Goal: Transaction & Acquisition: Purchase product/service

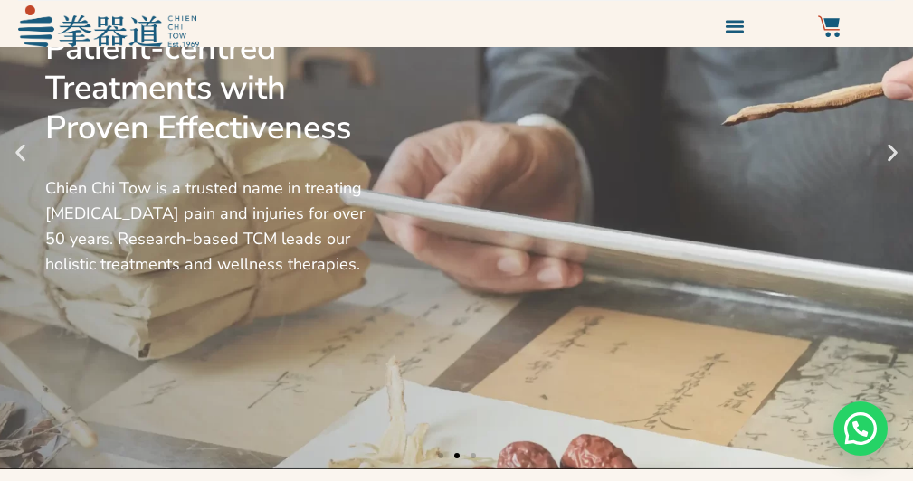
scroll to position [140, 0]
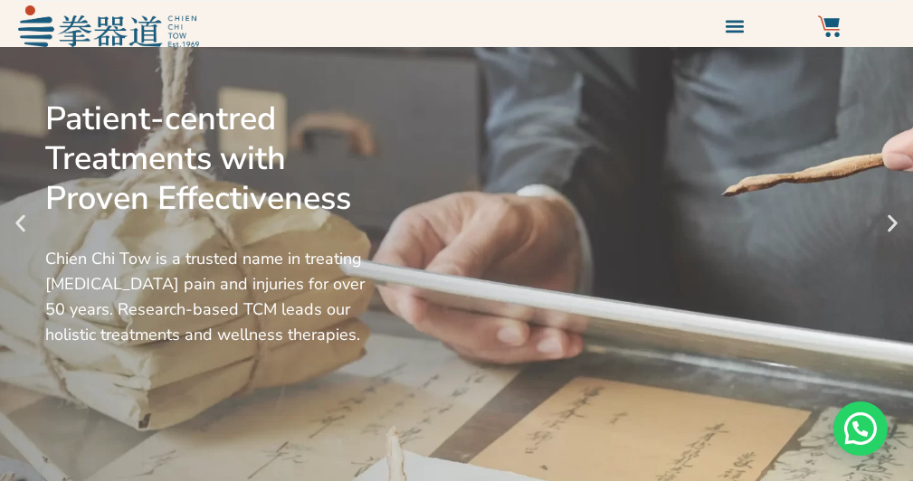
click at [903, 194] on div "Patient-centred Treatments with Proven Effectiveness Chien Chi Tow is a trusted…" at bounding box center [456, 223] width 913 height 633
click at [896, 226] on icon "Next slide" at bounding box center [892, 223] width 23 height 23
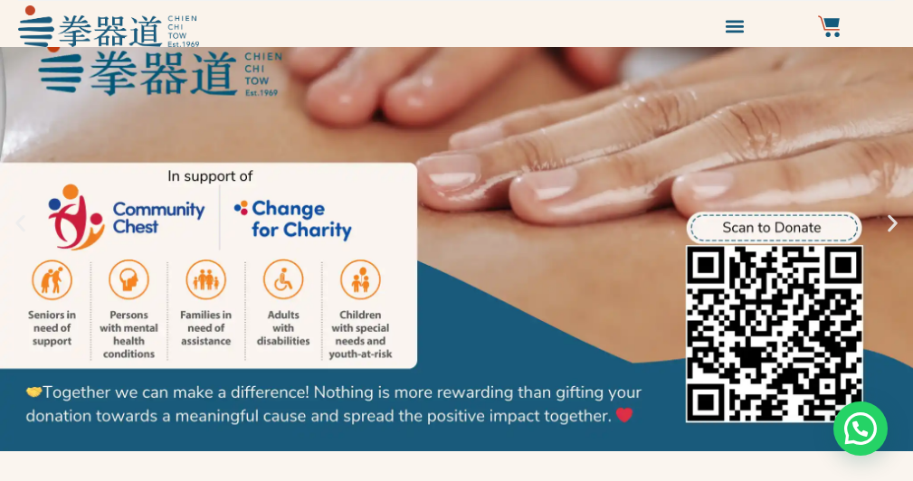
click at [896, 226] on icon "Next slide" at bounding box center [892, 223] width 23 height 23
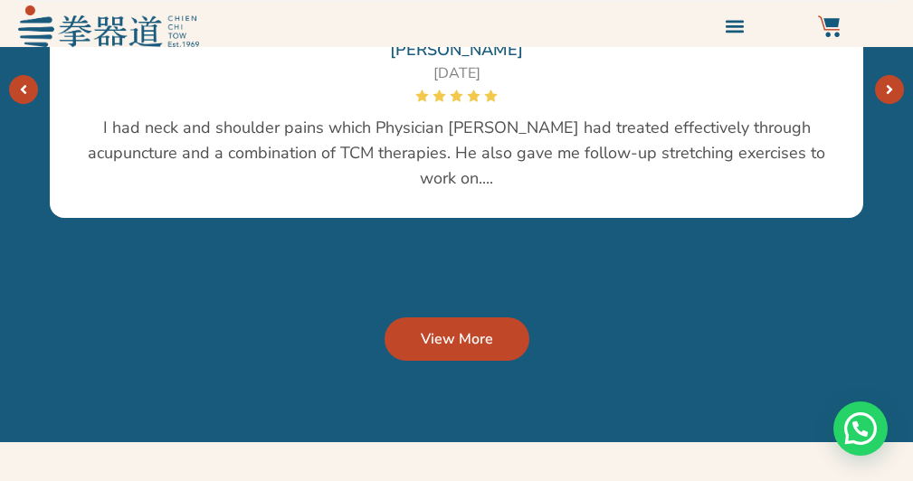
scroll to position [3568, 0]
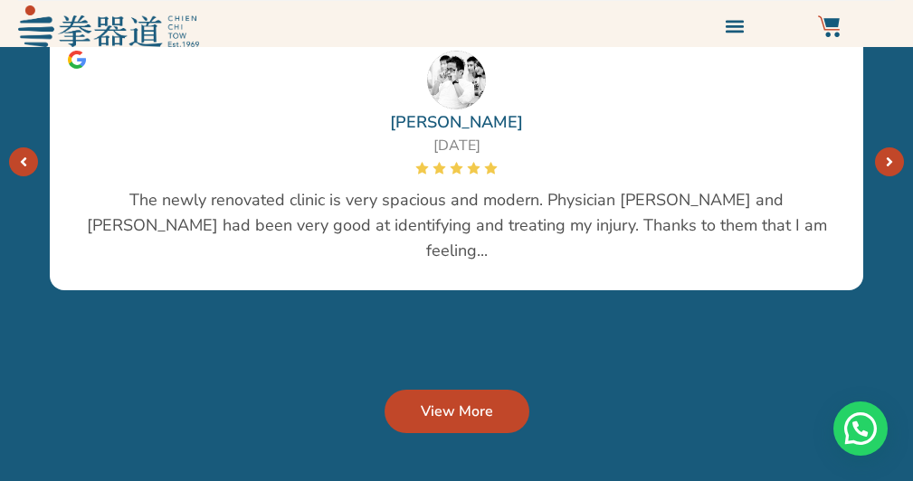
click at [890, 155] on icon "Next" at bounding box center [889, 162] width 7 height 14
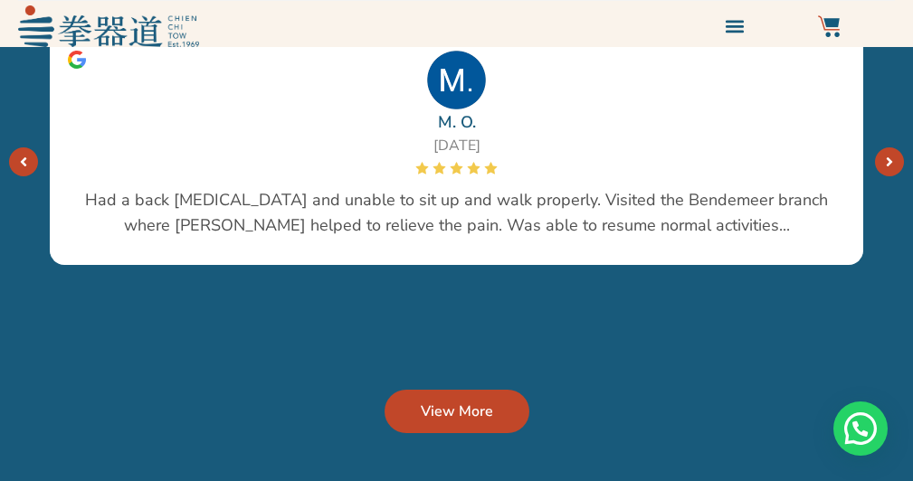
click at [890, 155] on icon "Next" at bounding box center [889, 162] width 7 height 14
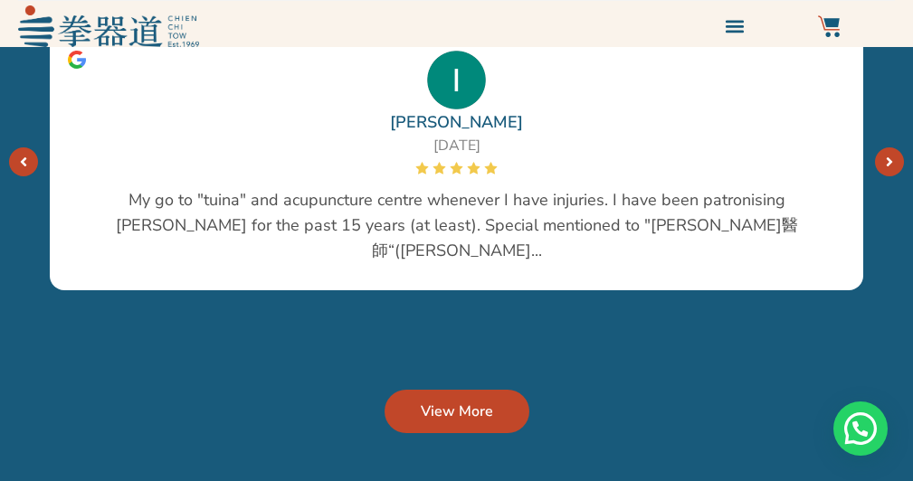
click at [890, 155] on icon "Next" at bounding box center [889, 162] width 7 height 14
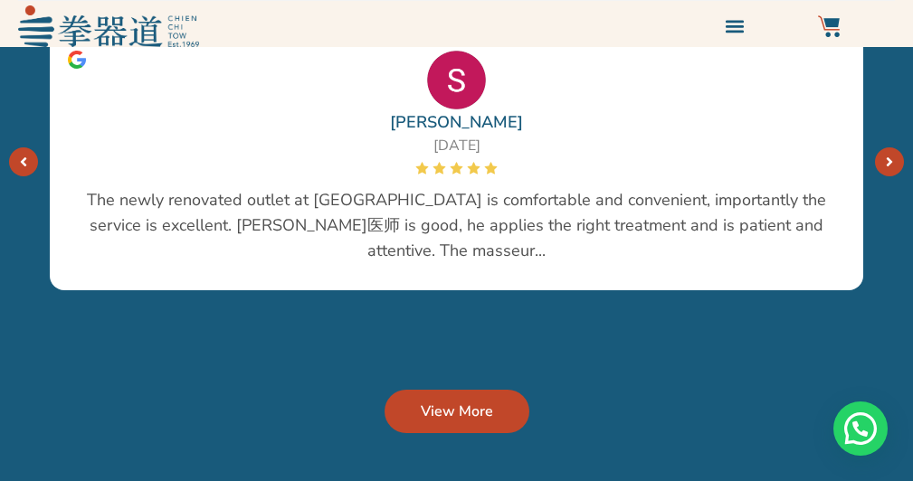
click at [890, 155] on icon "Next" at bounding box center [889, 162] width 7 height 14
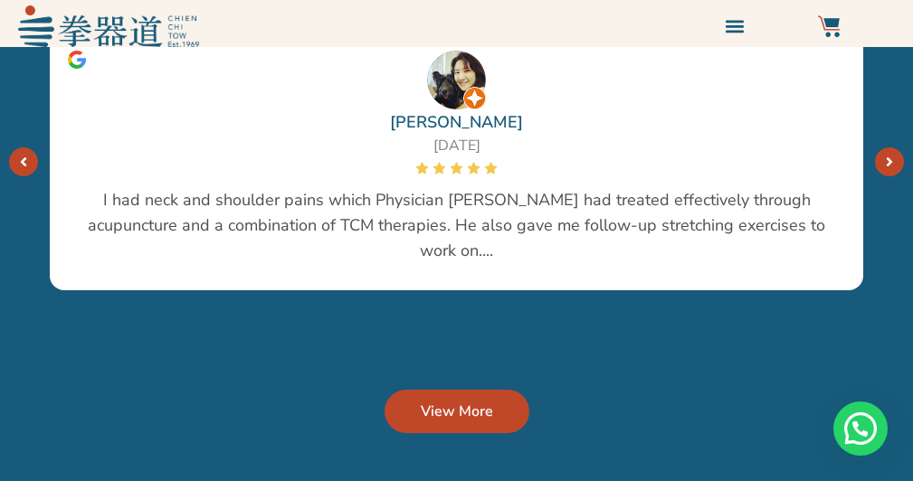
click at [15, 147] on link "Next" at bounding box center [23, 161] width 29 height 29
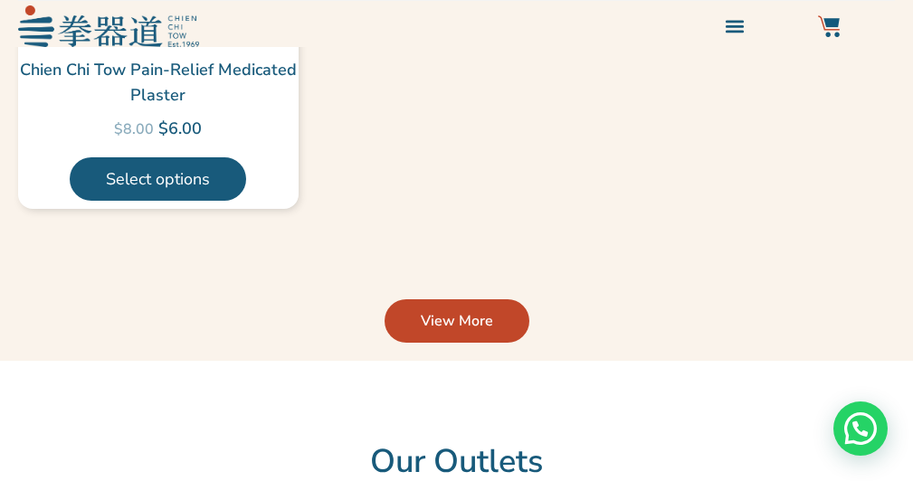
scroll to position [5243, 0]
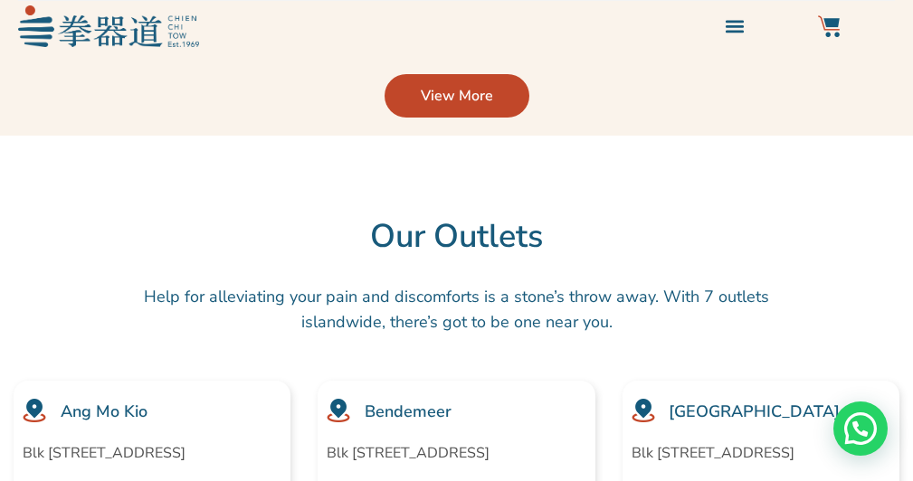
click at [494, 74] on link "View More" at bounding box center [456, 95] width 145 height 43
click at [476, 85] on span "View More" at bounding box center [457, 96] width 72 height 22
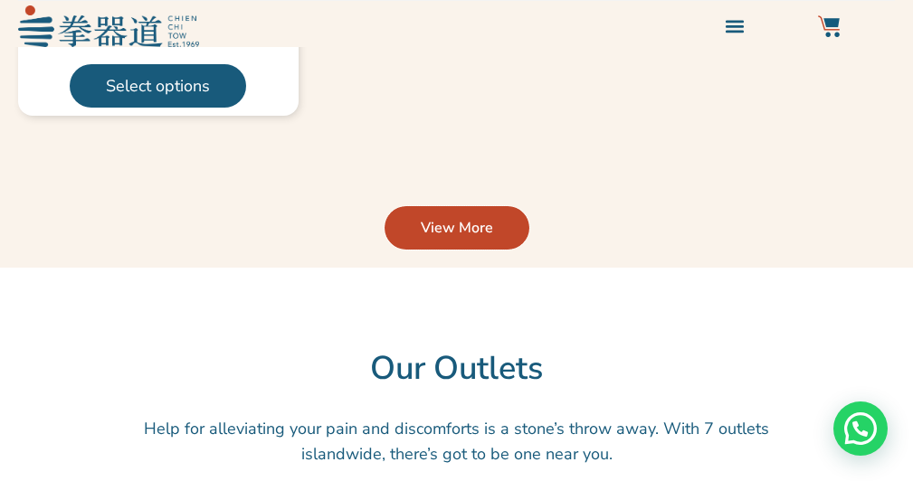
scroll to position [5098, 0]
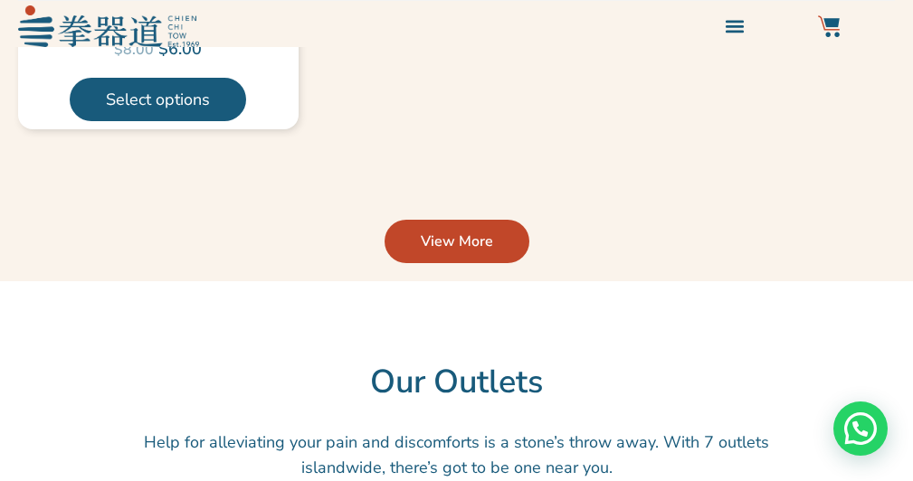
click at [470, 231] on span "View More" at bounding box center [457, 242] width 72 height 22
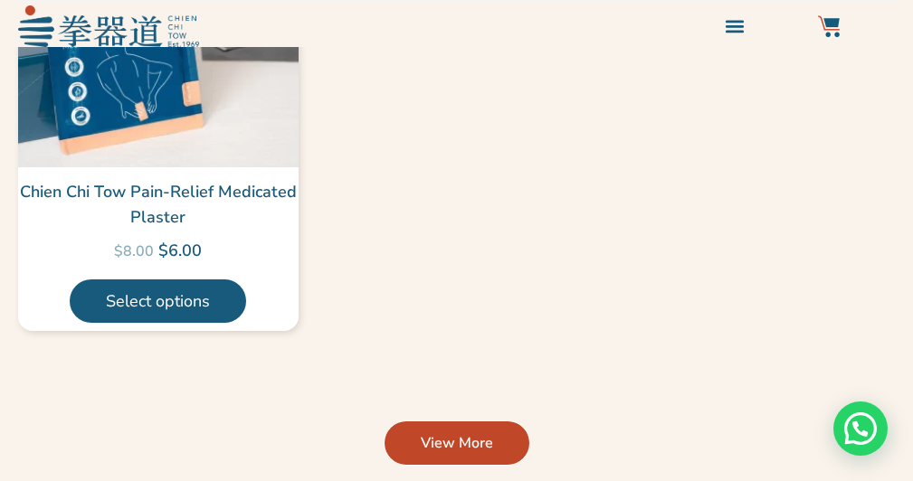
scroll to position [4879, 0]
